Goal: Transaction & Acquisition: Download file/media

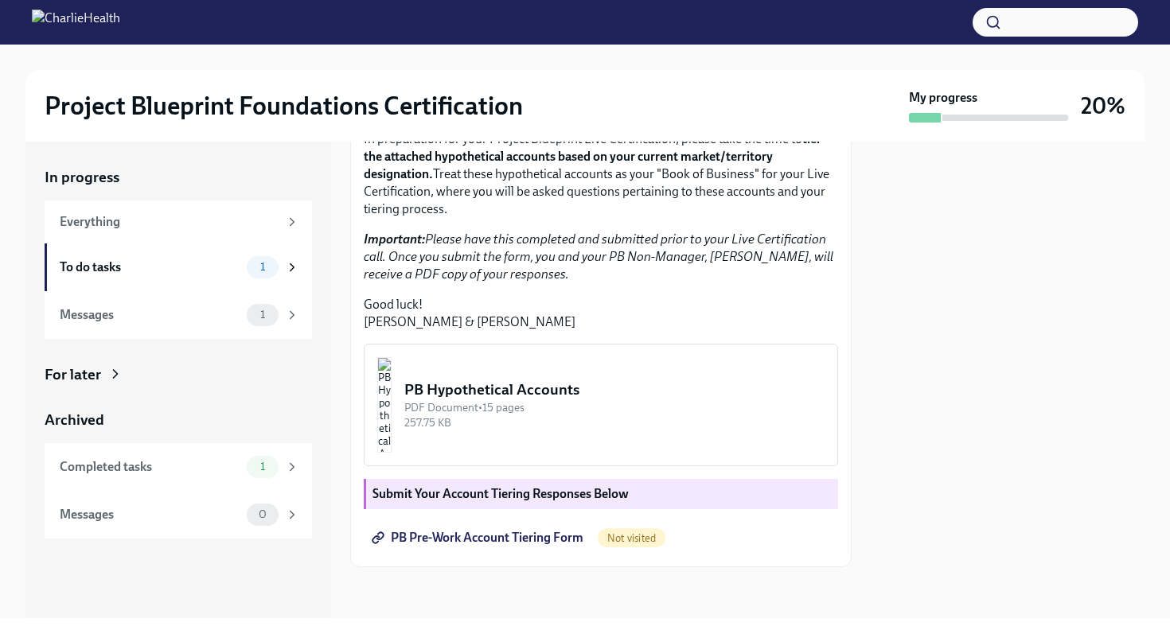
scroll to position [355, 0]
click at [590, 408] on div "PDF Document • 15 pages" at bounding box center [614, 407] width 420 height 15
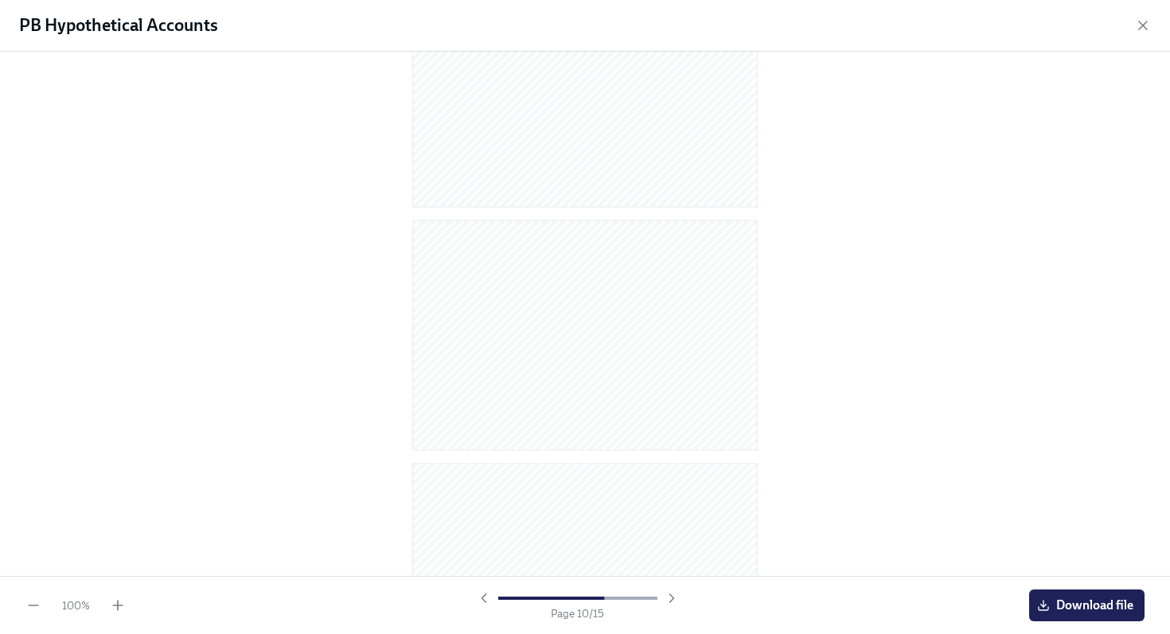
scroll to position [3138, 0]
click at [1079, 610] on span "Download file" at bounding box center [1086, 606] width 93 height 16
click at [1141, 34] on div "PB Hypothetical Accounts" at bounding box center [585, 26] width 1170 height 52
click at [1141, 28] on icon "button" at bounding box center [1143, 25] width 8 height 8
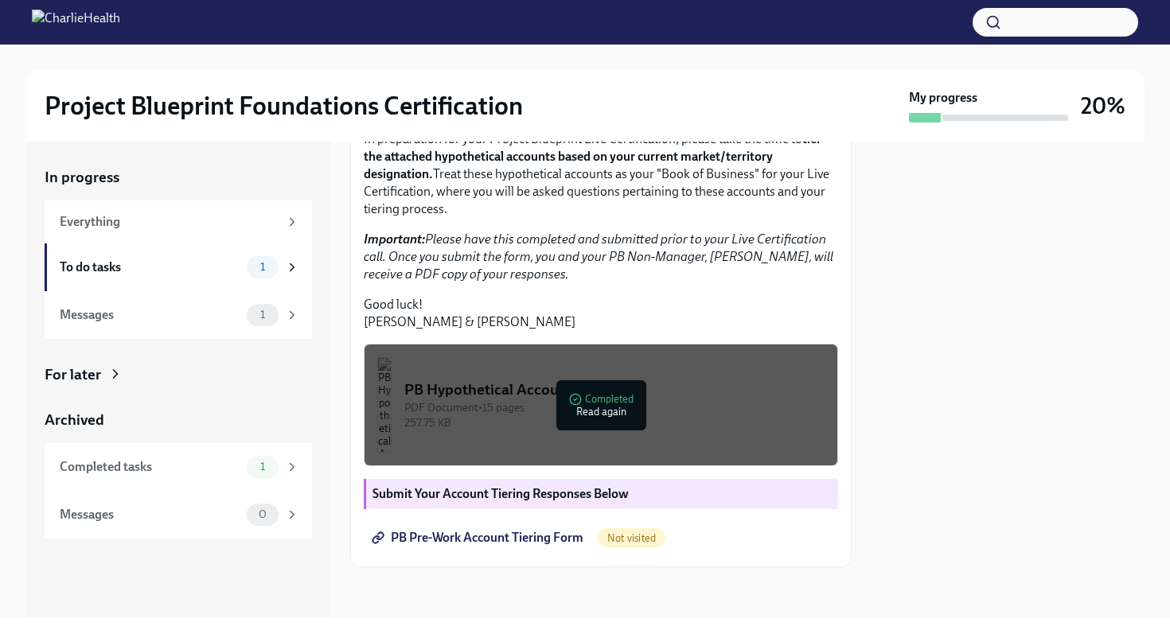
click at [540, 540] on span "PB Pre-Work Account Tiering Form" at bounding box center [479, 538] width 209 height 16
click at [197, 307] on div "Messages" at bounding box center [150, 315] width 181 height 18
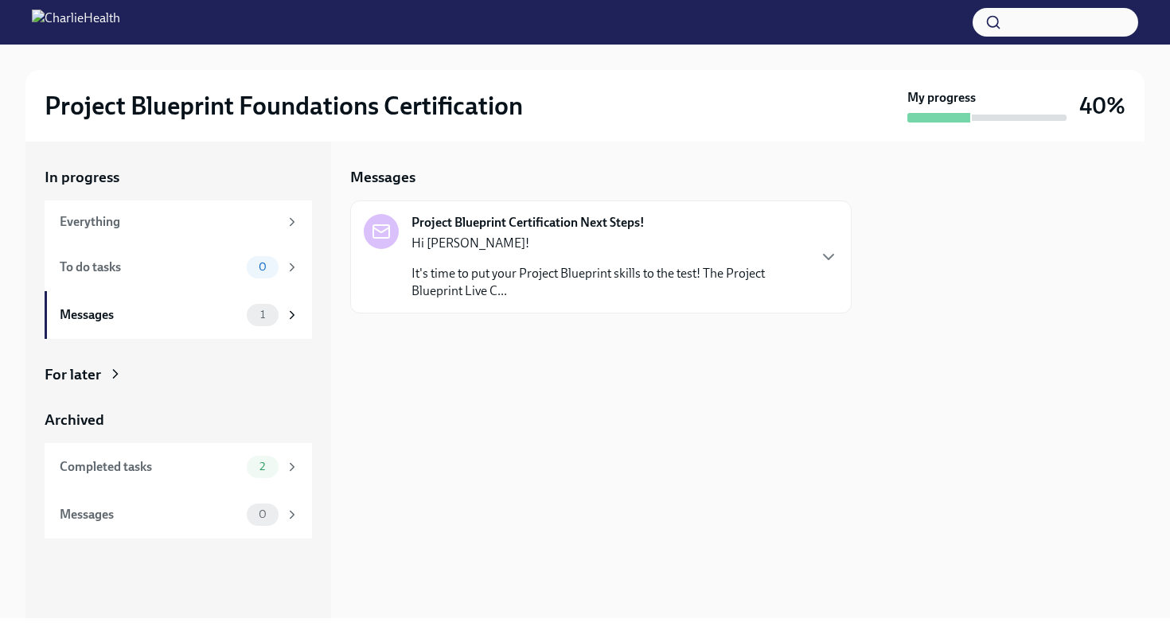
click at [505, 266] on p "It's time to put your Project Blueprint skills to the test! The Project Bluepri…" at bounding box center [609, 282] width 395 height 35
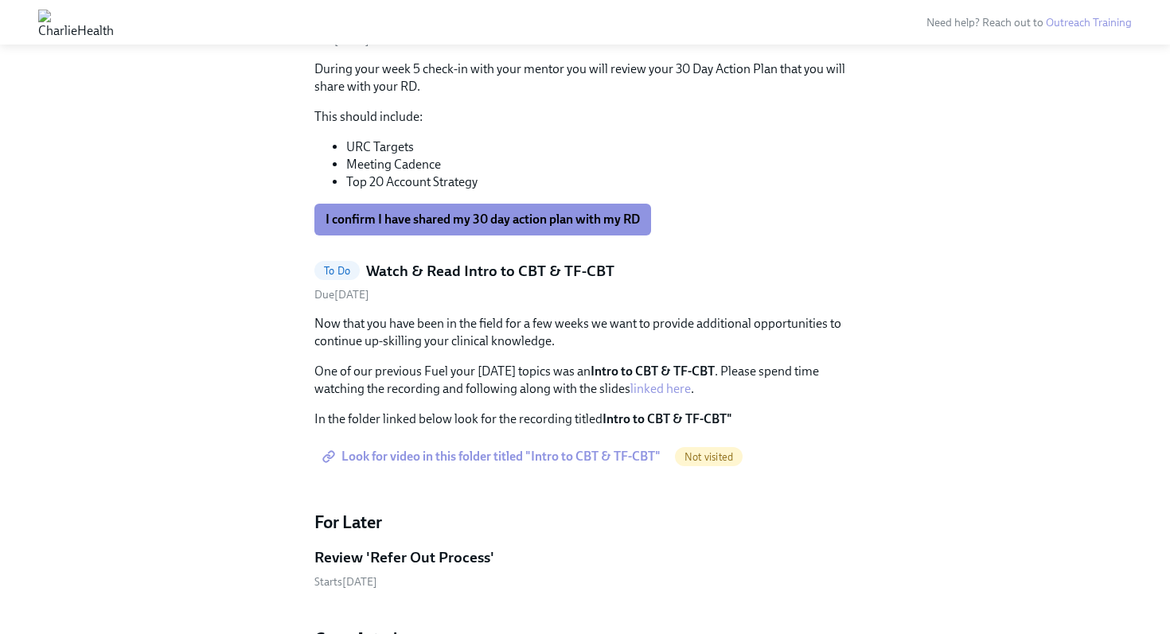
scroll to position [427, 0]
click at [532, 454] on span "Look for video in this folder titled "Intro to CBT & TF-CBT"" at bounding box center [493, 456] width 335 height 16
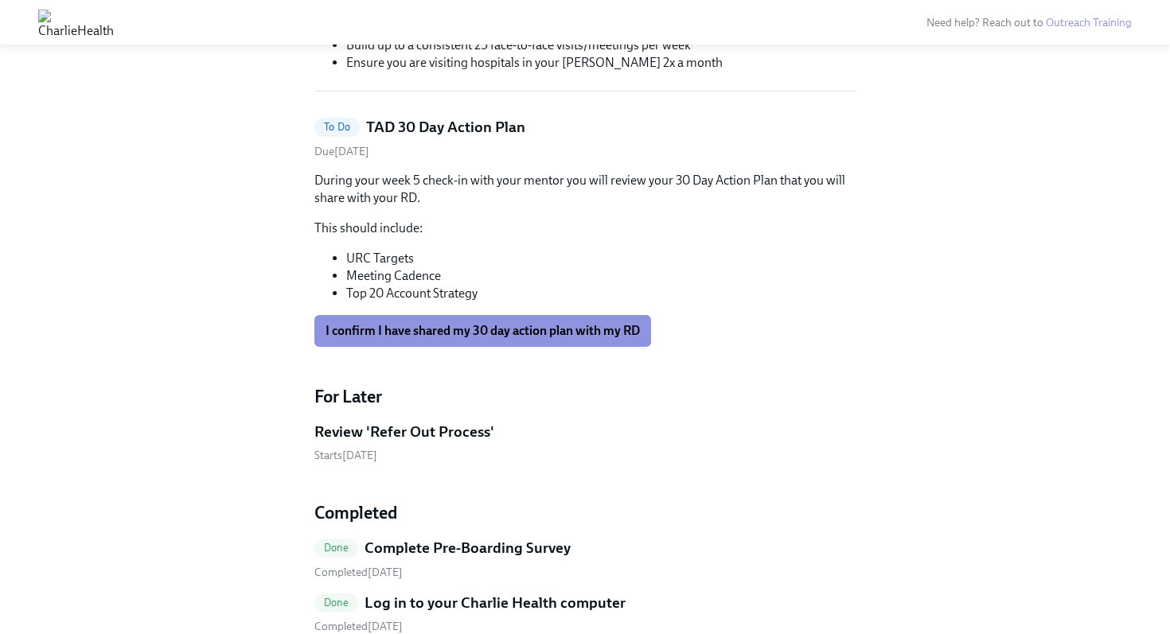
scroll to position [0, 0]
